Goal: Task Accomplishment & Management: Use online tool/utility

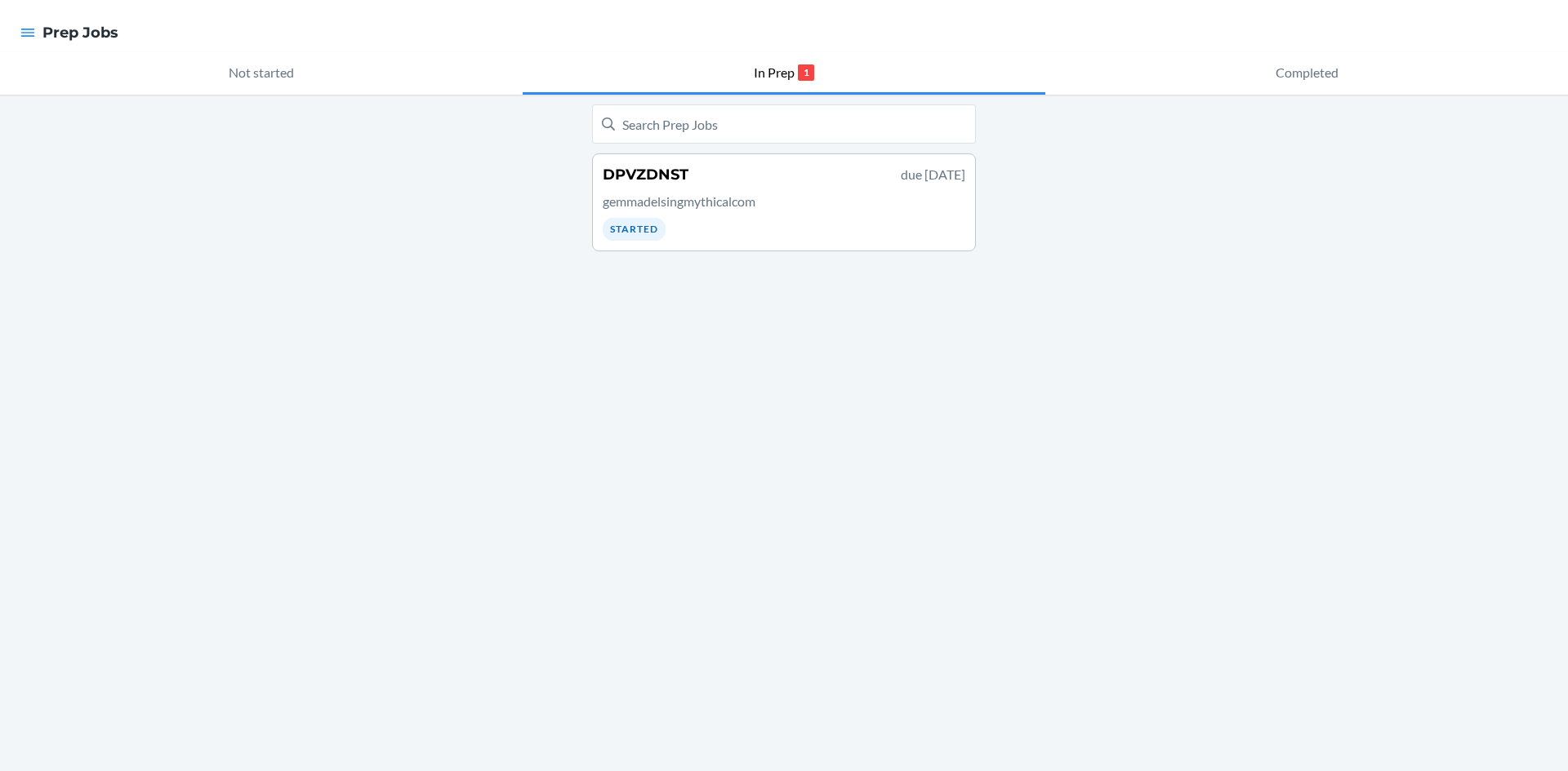
click at [743, 187] on div "DPVZDNST due September 26 gemmadelsingmythicalcom Started" at bounding box center [784, 202] width 362 height 77
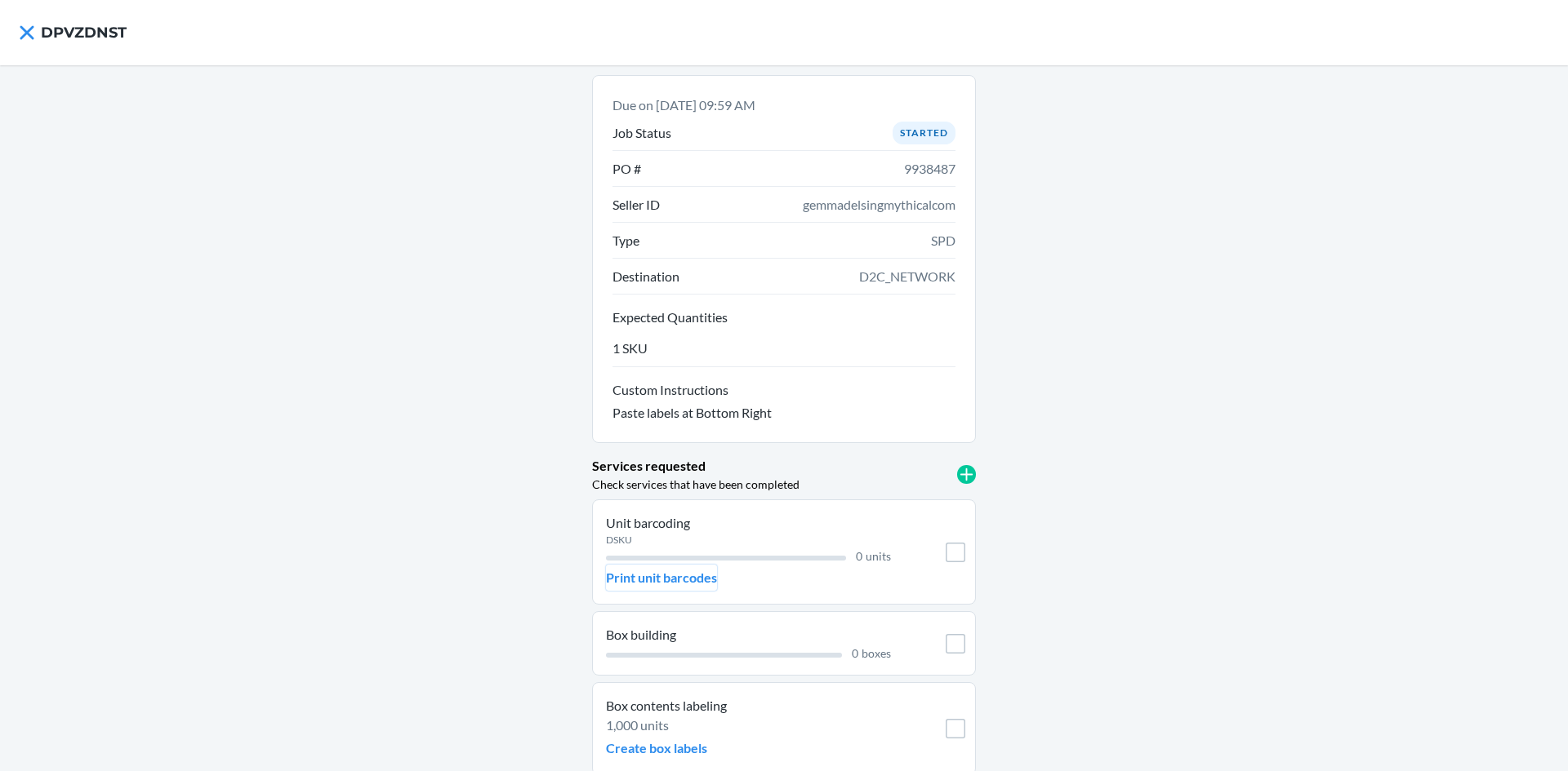
click at [650, 571] on p "Print unit barcodes" at bounding box center [661, 578] width 111 height 20
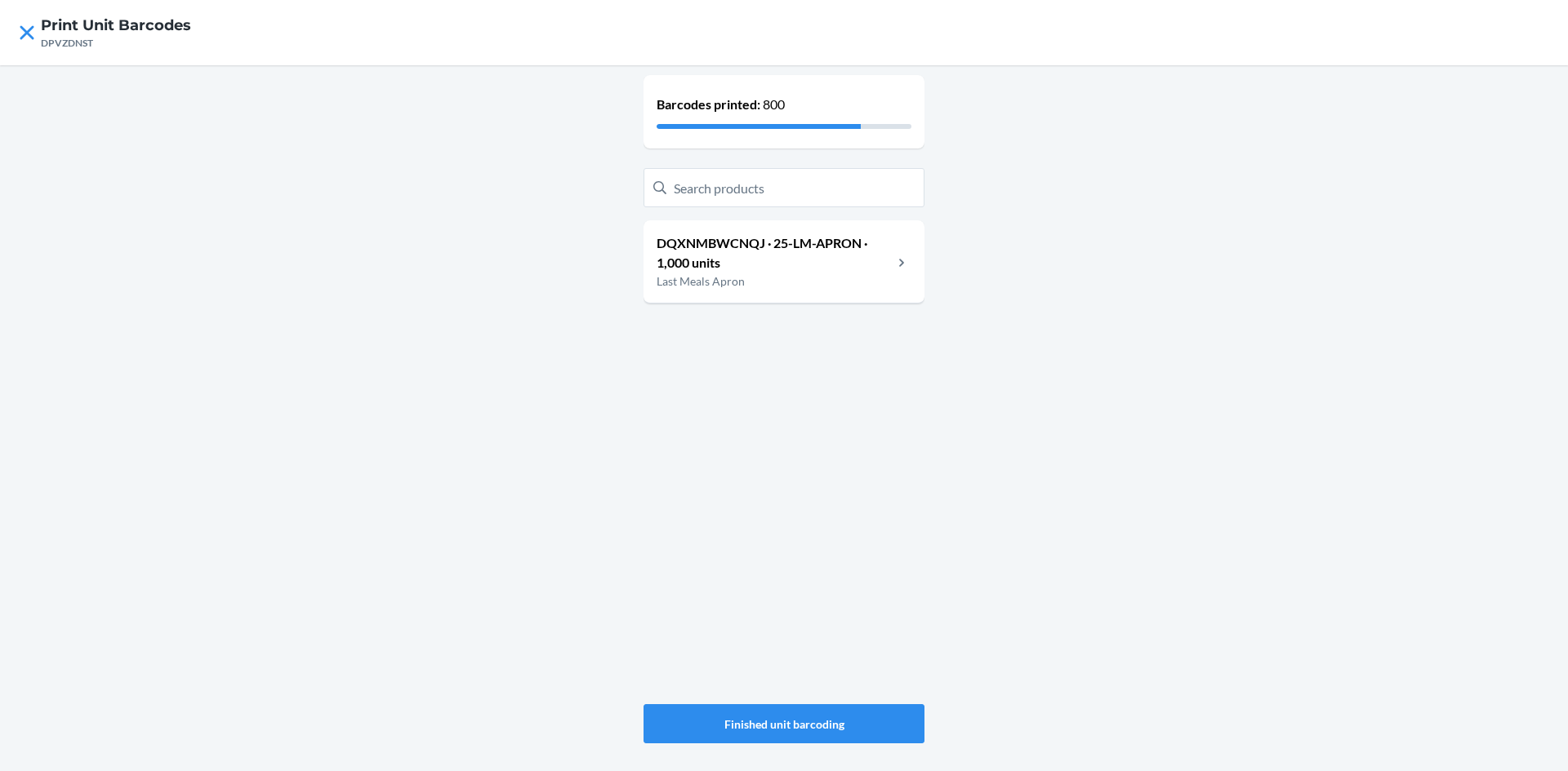
click at [865, 265] on p "DQXNMBWCNQJ · 25-LM-APRON · 1,000 units" at bounding box center [775, 253] width 236 height 40
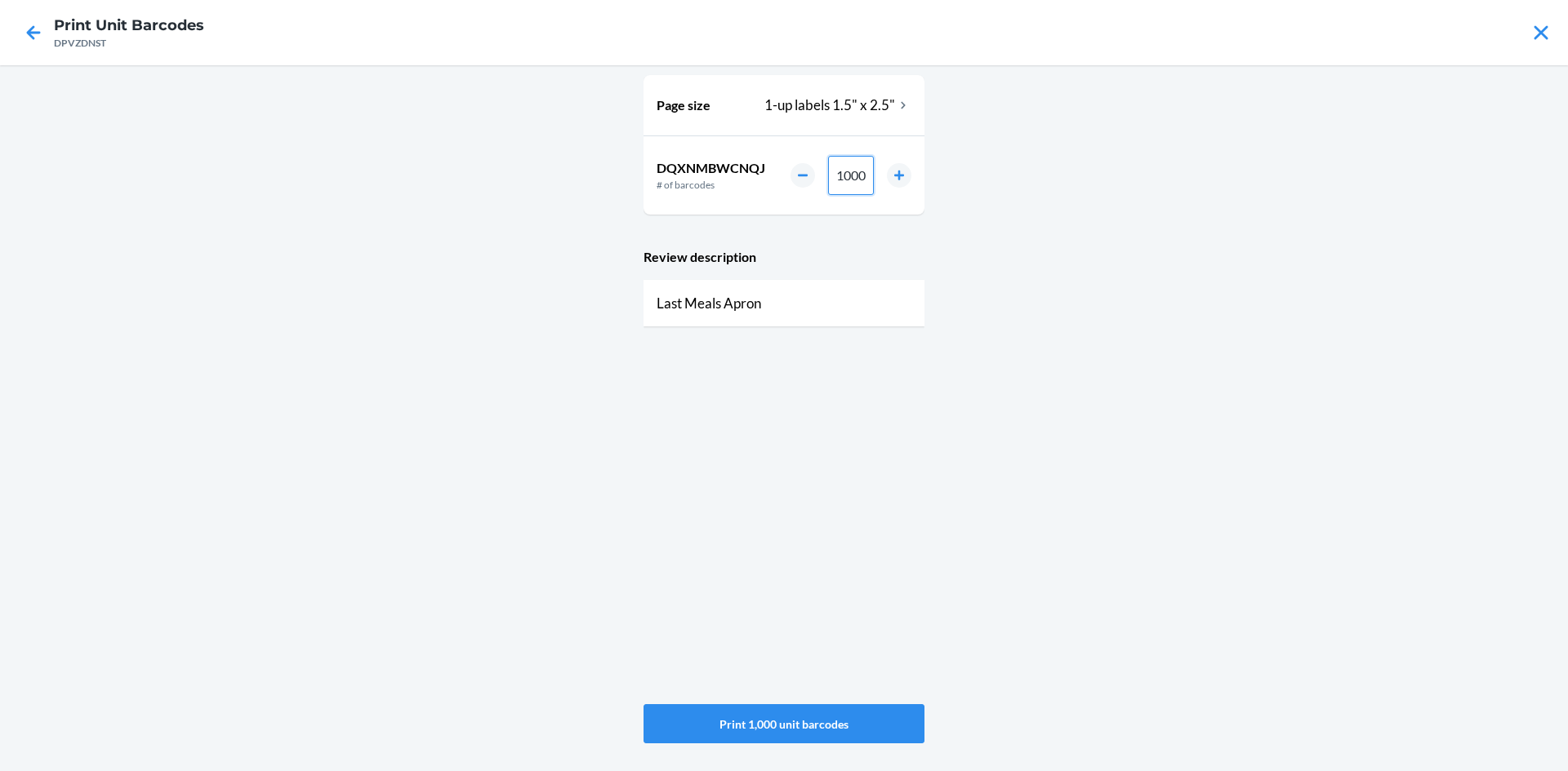
drag, startPoint x: 864, startPoint y: 176, endPoint x: 793, endPoint y: 171, distance: 71.2
click at [793, 171] on div "1000" at bounding box center [851, 176] width 121 height 40
type input "35"
click at [778, 727] on button "Print 35 unit barcodes" at bounding box center [784, 724] width 281 height 40
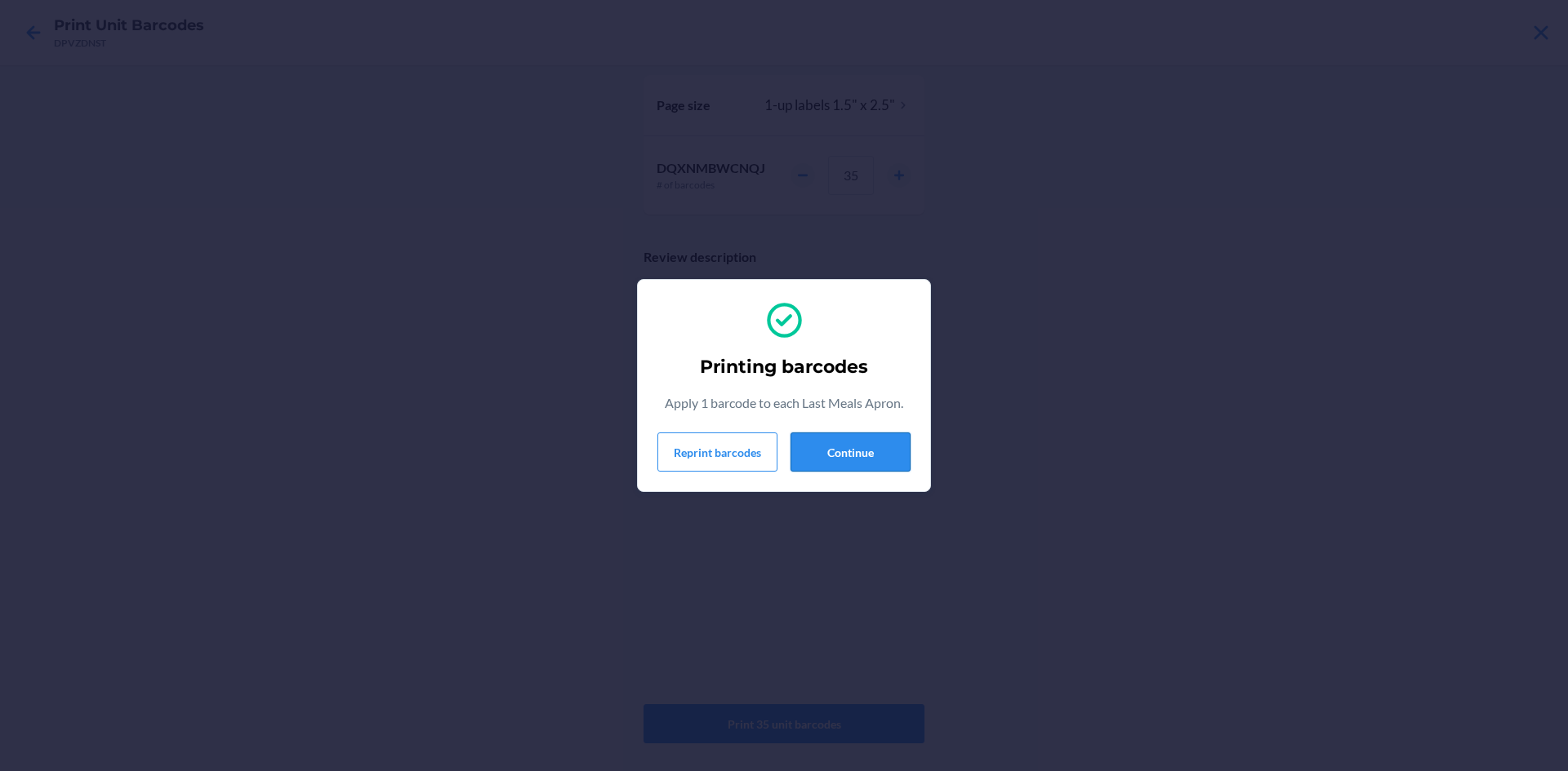
click at [843, 458] on button "Continue" at bounding box center [850, 452] width 120 height 40
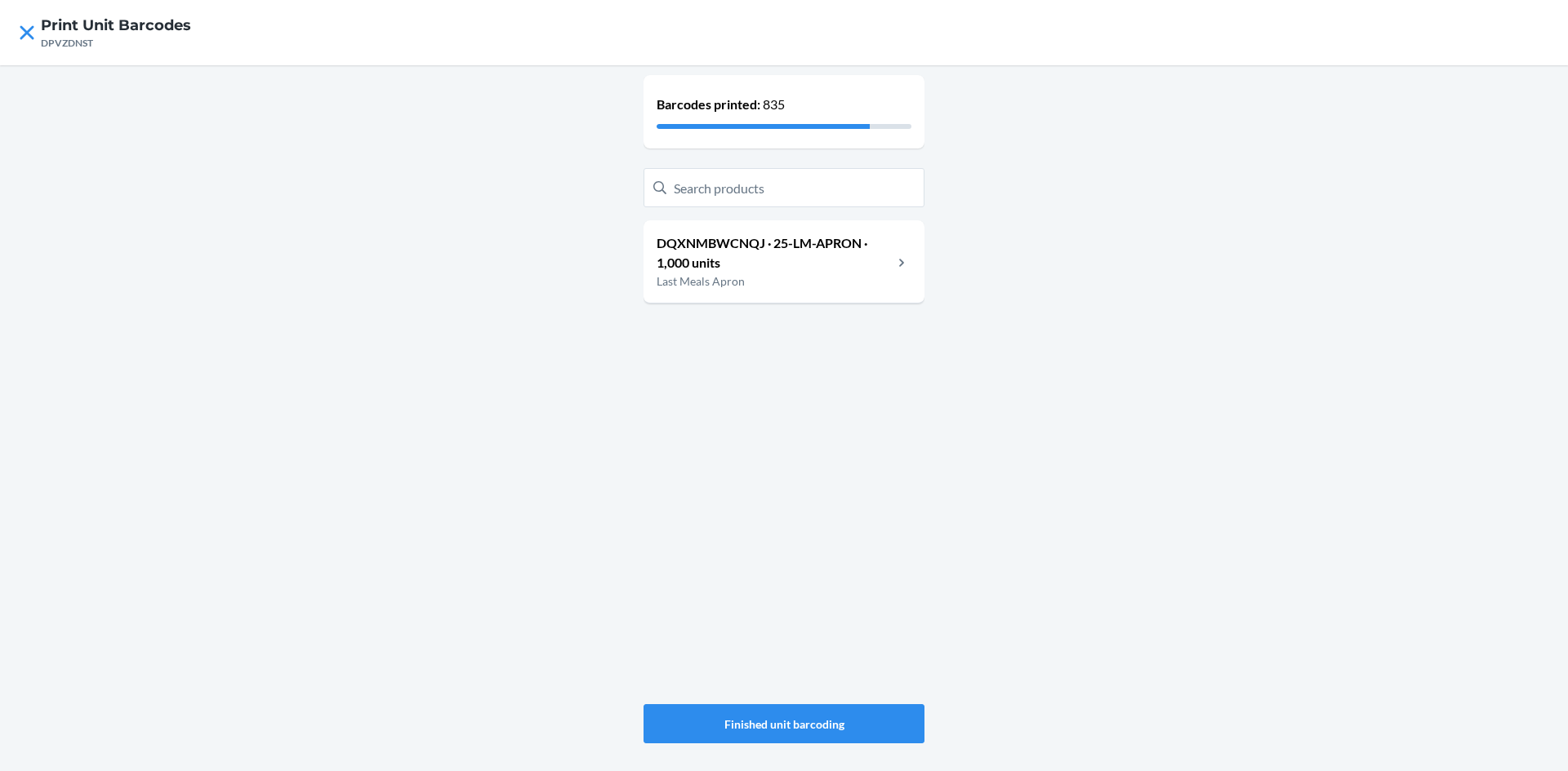
click at [869, 262] on p "DQXNMBWCNQJ · 25-LM-APRON · 1,000 units" at bounding box center [775, 253] width 236 height 40
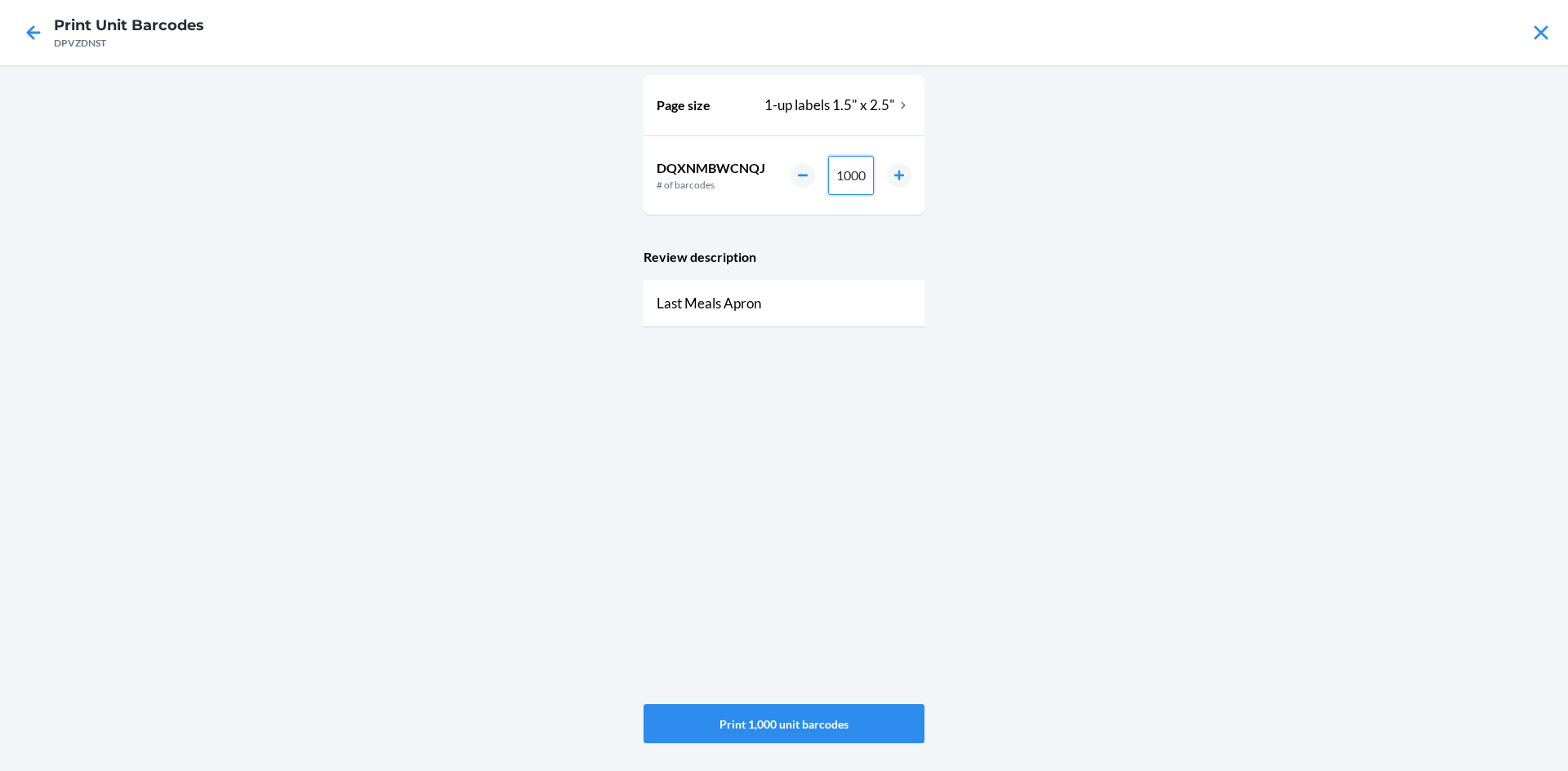
drag, startPoint x: 836, startPoint y: 184, endPoint x: 801, endPoint y: 188, distance: 35.2
click at [801, 188] on div "1000" at bounding box center [851, 176] width 121 height 40
type input "75"
click at [787, 721] on button "Print 75 unit barcodes" at bounding box center [784, 724] width 281 height 40
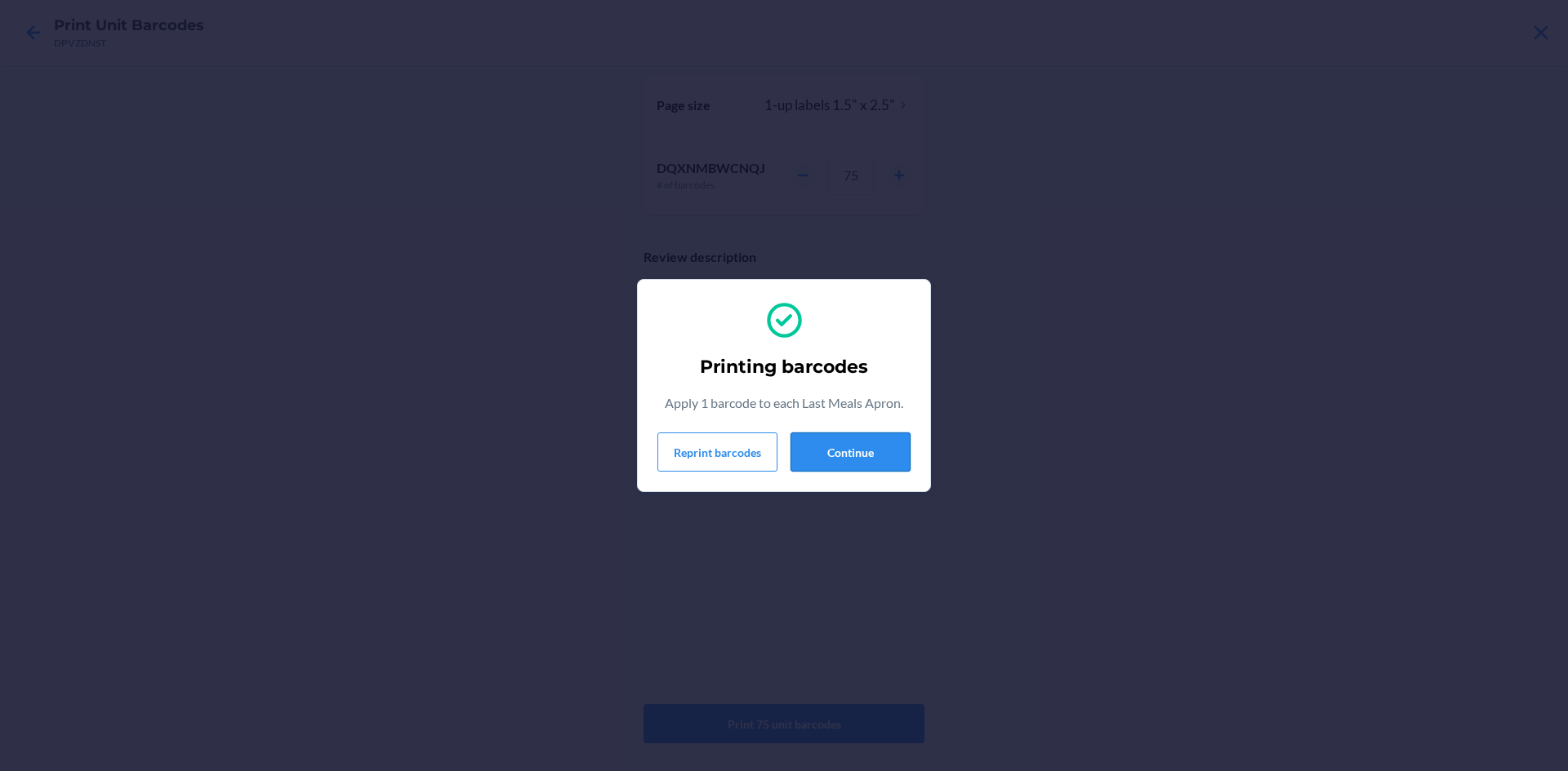
click at [858, 453] on button "Continue" at bounding box center [850, 452] width 120 height 40
